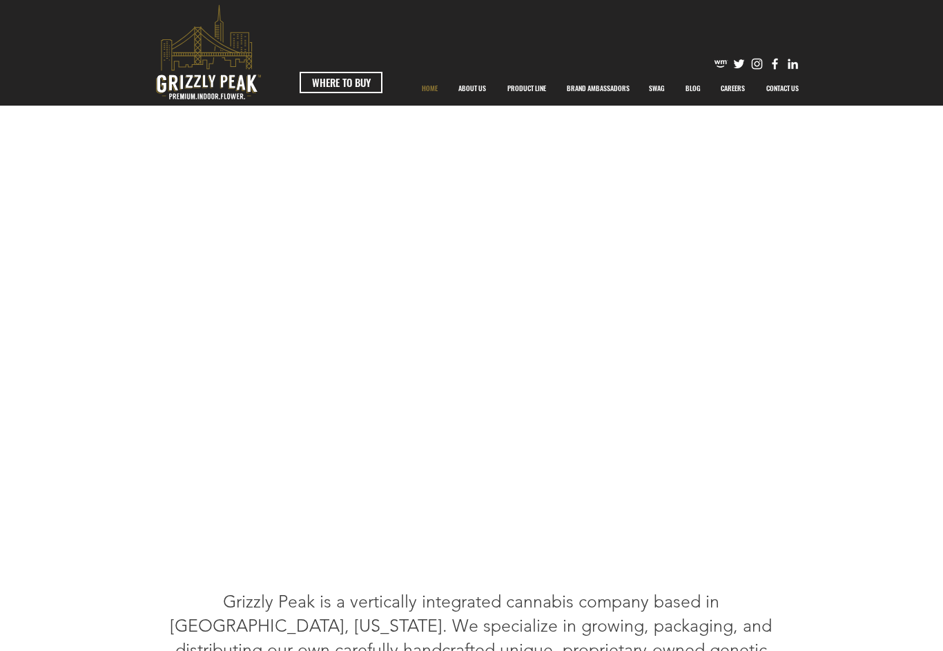
click at [340, 80] on span "WHERE TO BUY" at bounding box center [341, 82] width 59 height 14
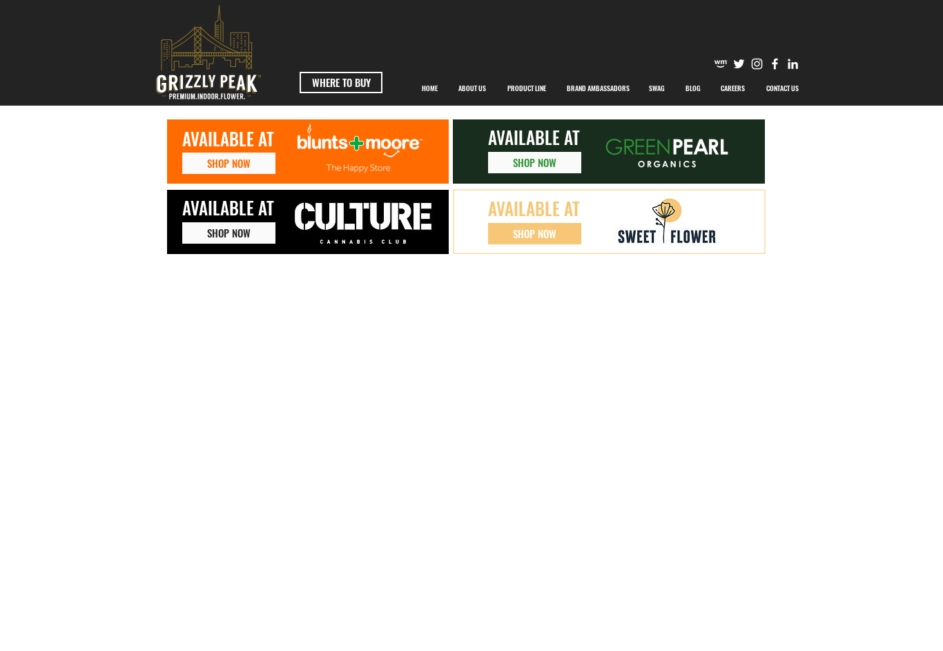
click at [264, 217] on span "AVAILABLE AT" at bounding box center [228, 208] width 92 height 26
click at [228, 242] on link "SHOP NOW" at bounding box center [228, 232] width 93 height 21
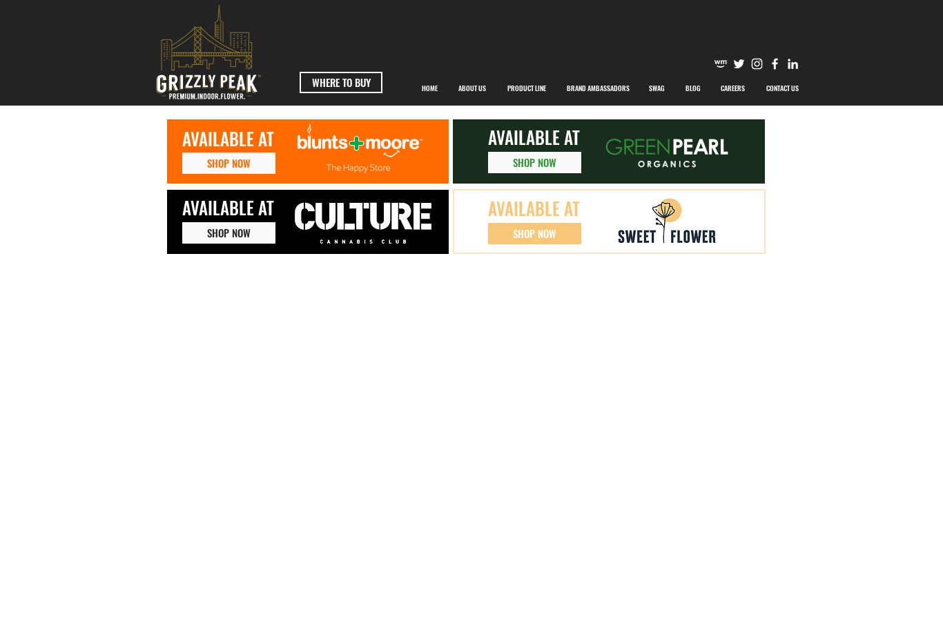
click at [556, 228] on span "SHOP NOW" at bounding box center [534, 233] width 43 height 14
